Goal: Find specific page/section: Find specific page/section

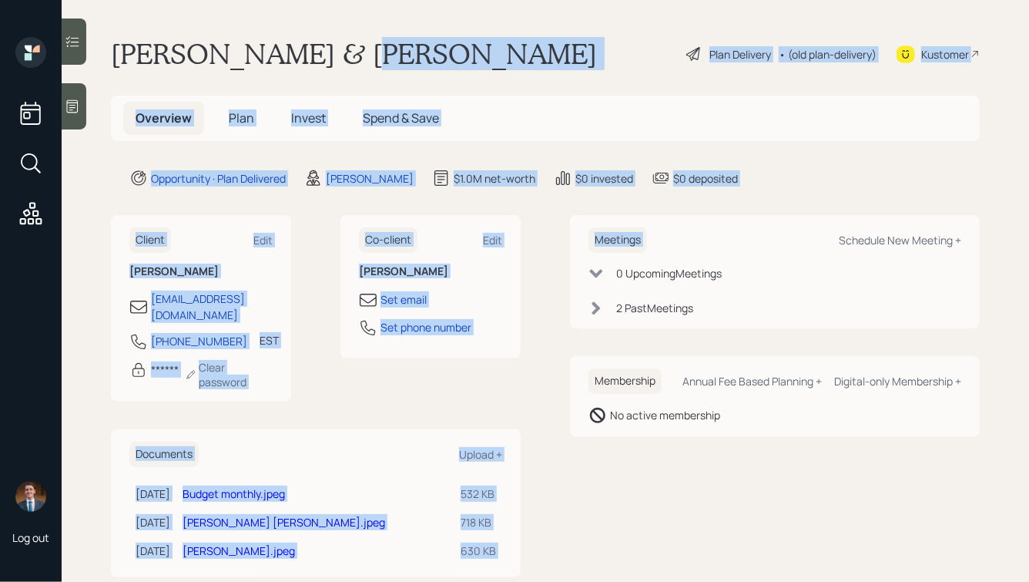
drag, startPoint x: 758, startPoint y: 188, endPoint x: 432, endPoint y: 55, distance: 351.8
click at [432, 55] on main "[PERSON_NAME] & [PERSON_NAME] Plan Delivery • (old plan-delivery) Kustomer Over…" at bounding box center [546, 291] width 968 height 582
click at [432, 55] on div "[PERSON_NAME] & [PERSON_NAME] Plan Delivery • (old plan-delivery) Kustomer" at bounding box center [545, 54] width 869 height 34
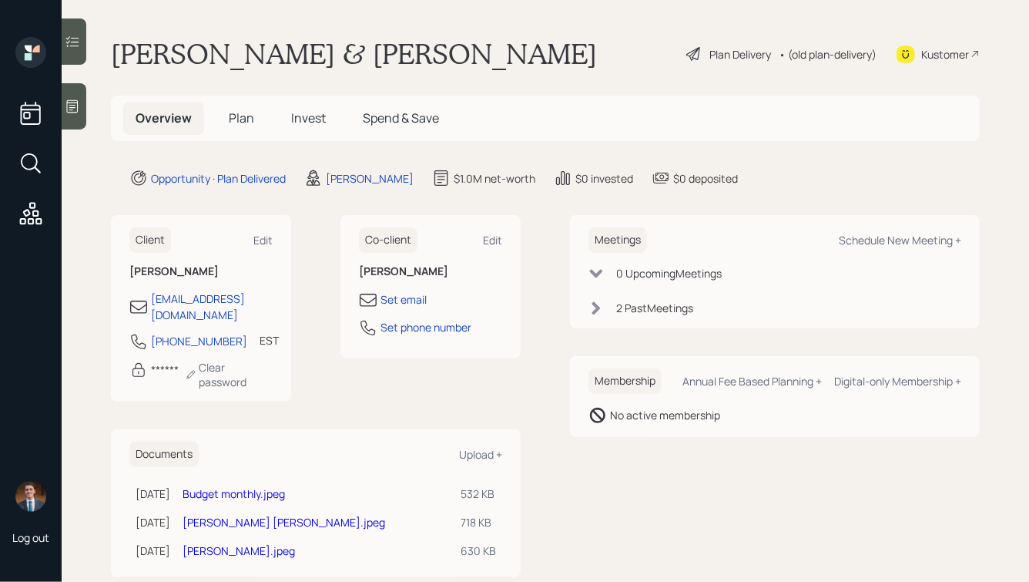
click at [247, 113] on span "Plan" at bounding box center [241, 117] width 25 height 17
